Goal: Submit feedback/report problem

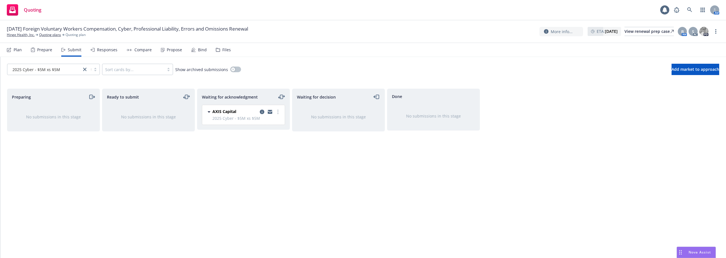
click at [699, 249] on div "Nova Assist" at bounding box center [696, 252] width 39 height 11
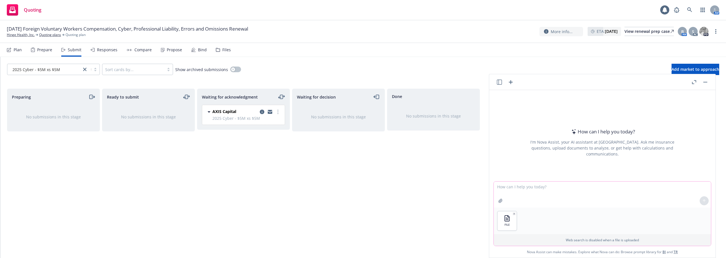
click at [537, 188] on textarea at bounding box center [601, 195] width 217 height 26
type textarea "Is this wording favorable?"
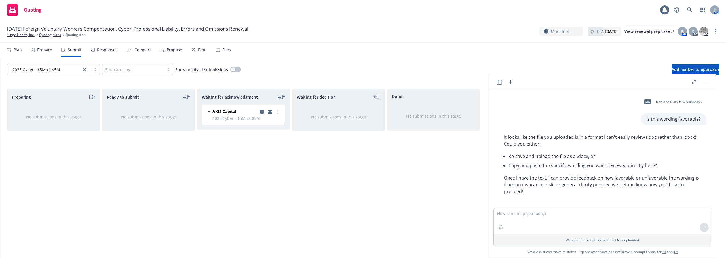
drag, startPoint x: 700, startPoint y: 124, endPoint x: 699, endPoint y: 143, distance: 19.3
click at [700, 124] on div "doc BIPA GIPA BI and FI Carveback.doc Is this wording favorable?" at bounding box center [601, 110] width 217 height 30
click at [548, 213] on textarea at bounding box center [601, 221] width 217 height 26
paste textarea "Loremipsu dolo si amet Consectetur: <Adipiscin Elit> Sedd Eiusmodtemp in utlabo…"
type textarea "Loremipsu dolo si amet Consectetur: <Adipiscin Elit> Sedd Eiusmodtemp in utlabo…"
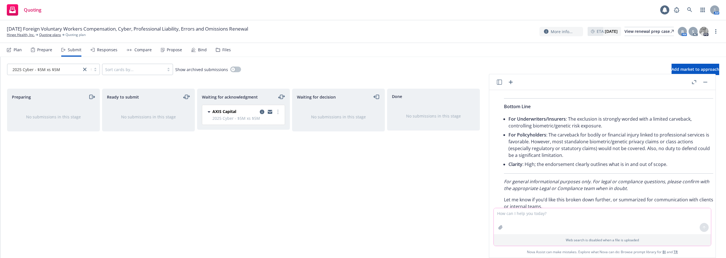
scroll to position [1175, 0]
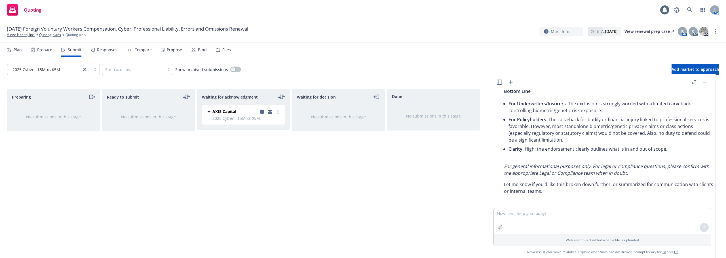
click at [707, 80] on button "button" at bounding box center [704, 82] width 7 height 7
